Goal: Information Seeking & Learning: Understand process/instructions

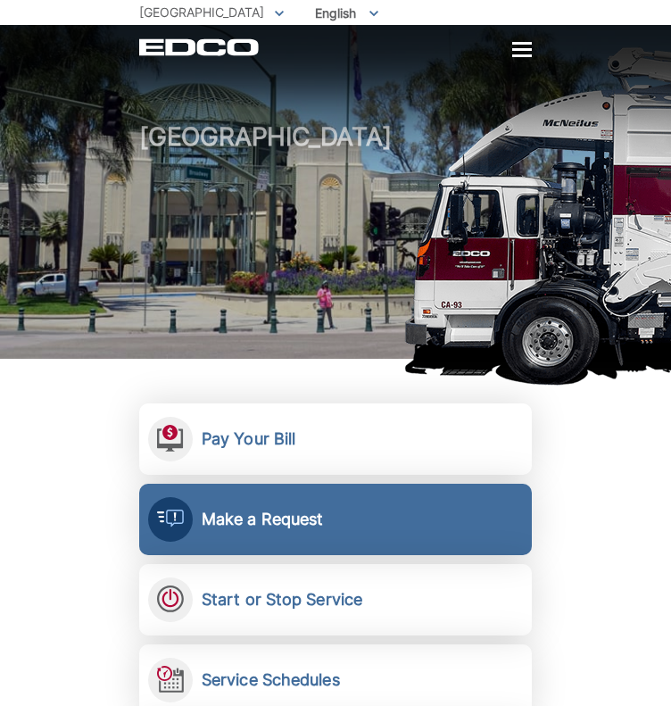
scroll to position [337, 0]
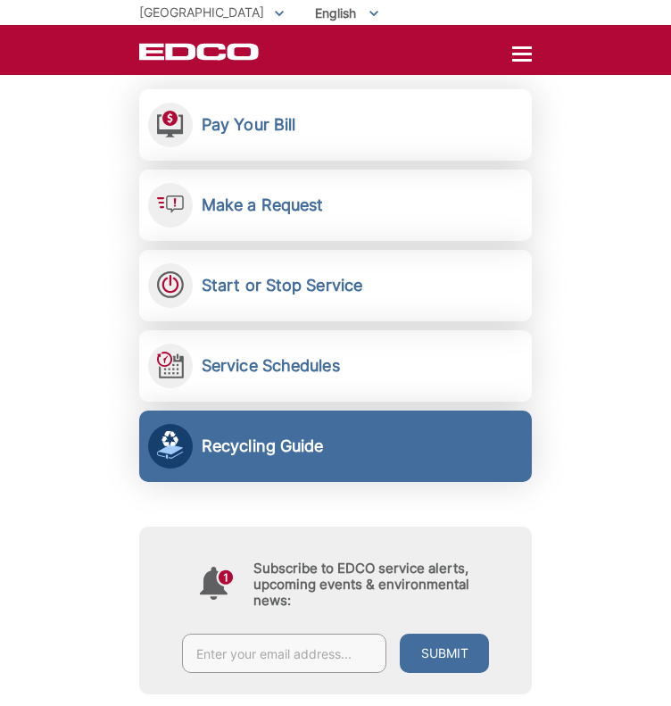
click at [0, 0] on p "Learn what you need to know about recycling." at bounding box center [0, 0] width 0 height 0
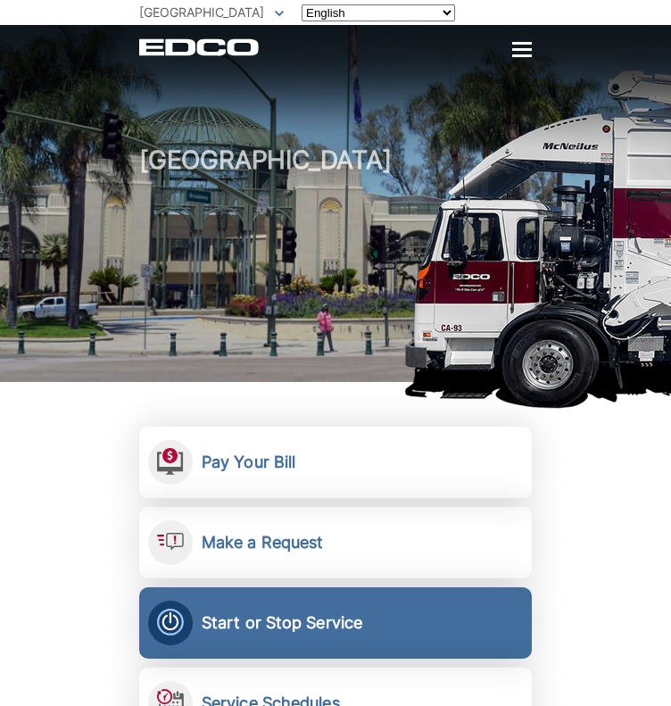
scroll to position [337, 0]
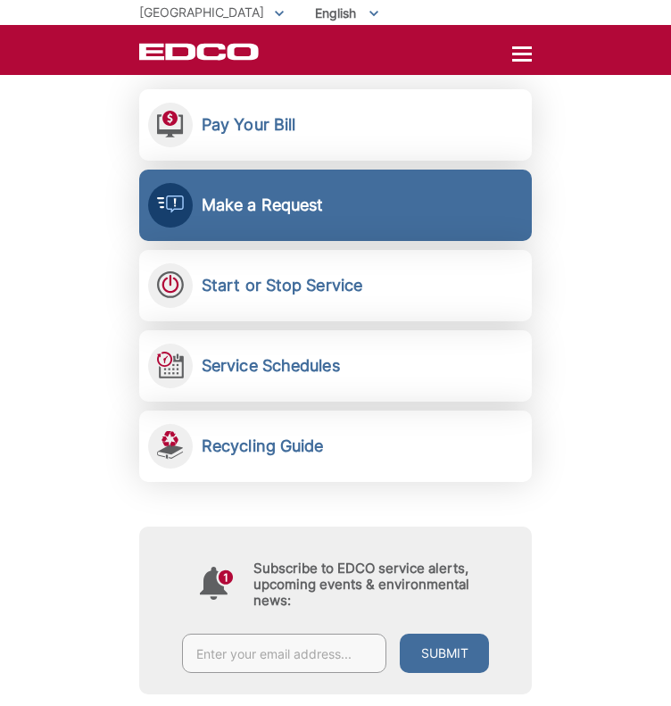
click at [0, 0] on p "Send a service request to EDCO." at bounding box center [0, 0] width 0 height 0
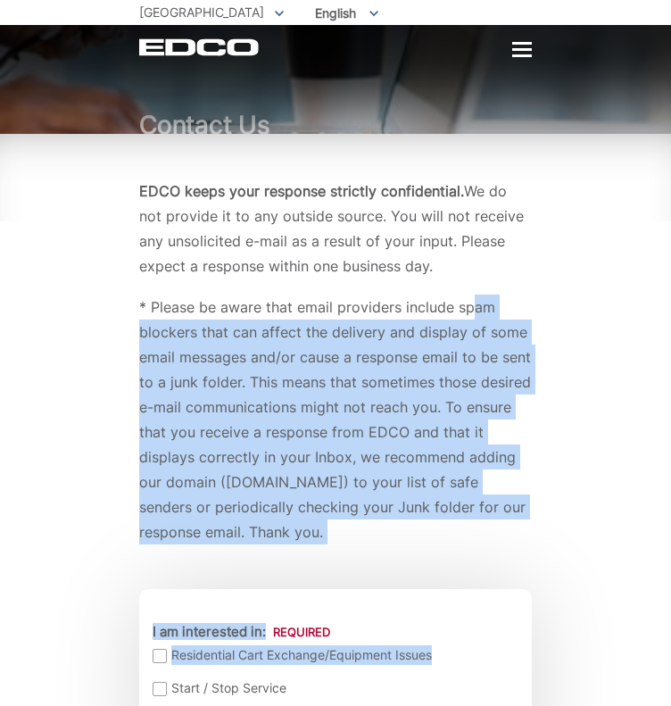
drag, startPoint x: 505, startPoint y: 210, endPoint x: 467, endPoint y: 295, distance: 93.5
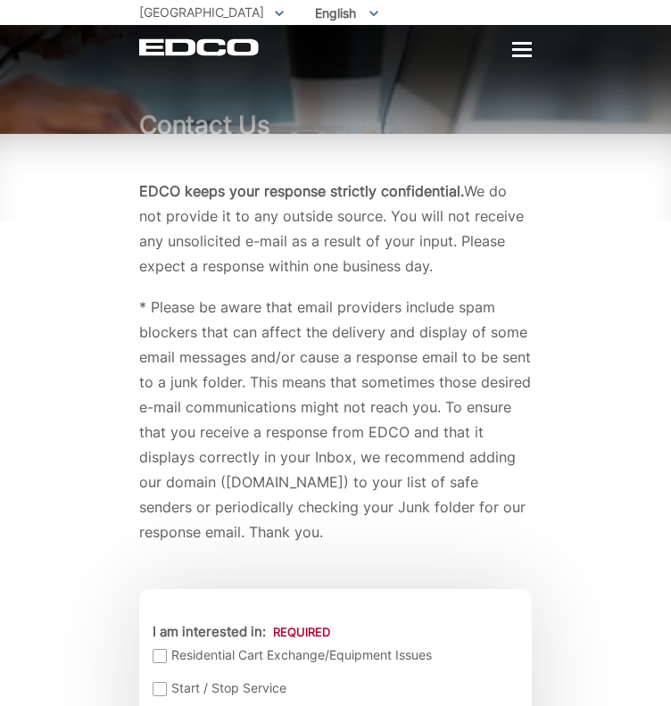
click at [507, 260] on p "EDCO keeps your response strictly confidential. We do not provide it to any out…" at bounding box center [335, 228] width 393 height 100
